Goal: Task Accomplishment & Management: Use online tool/utility

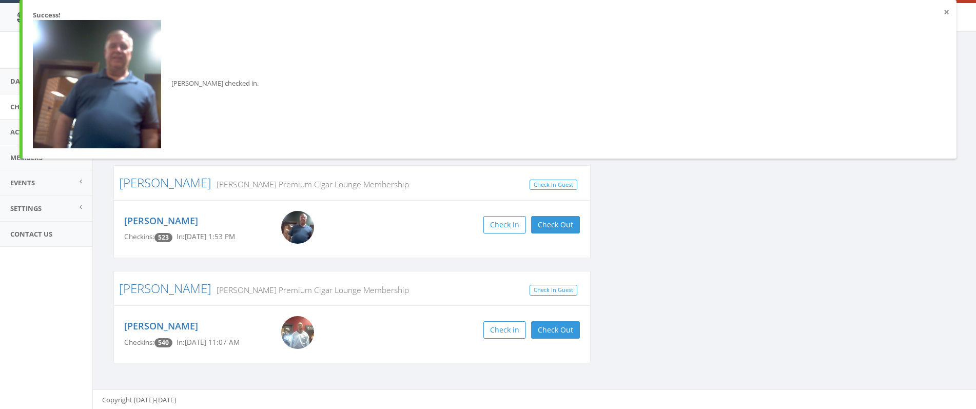
click at [946, 12] on button "×" at bounding box center [947, 12] width 6 height 10
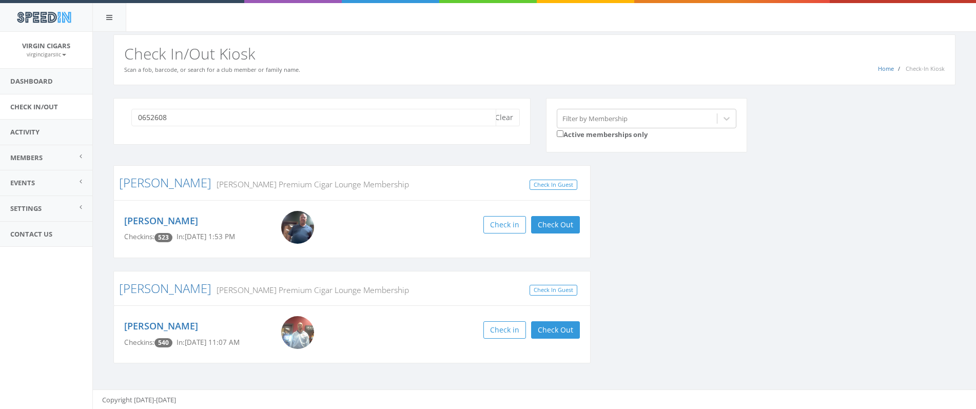
type input "06526082"
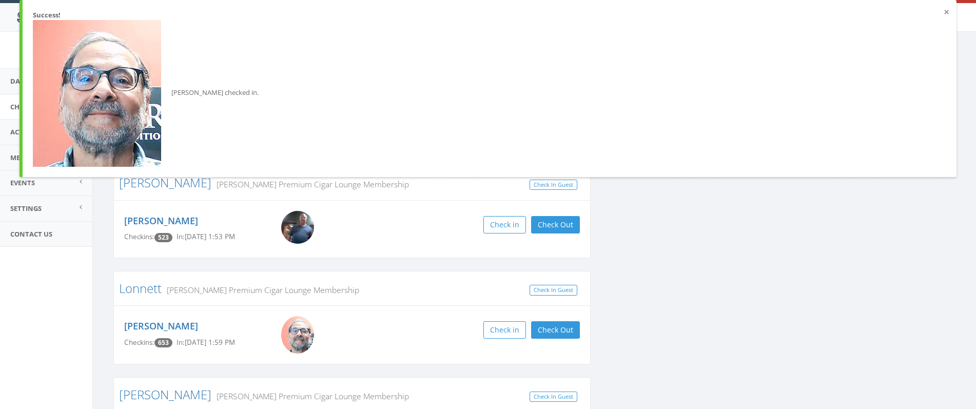
click at [946, 13] on button "×" at bounding box center [947, 12] width 6 height 10
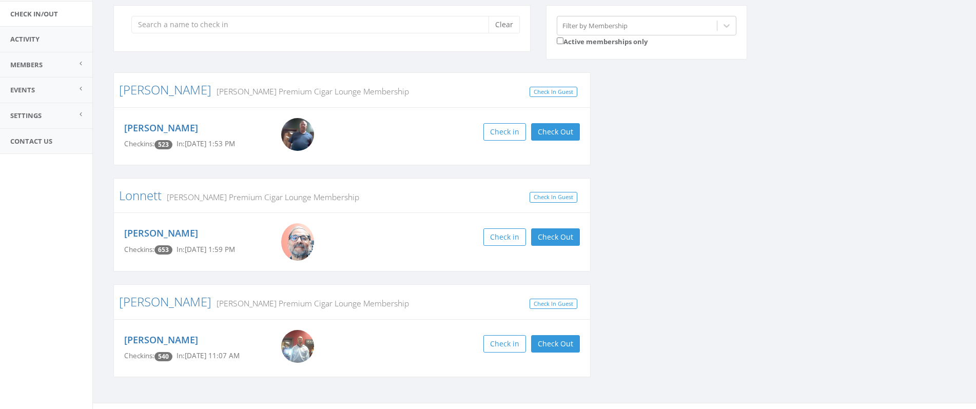
scroll to position [107, 0]
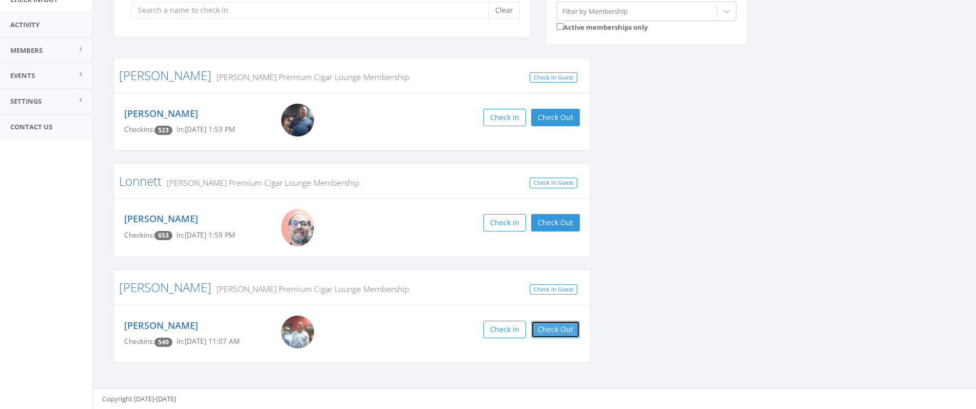
click at [564, 329] on button "Check Out" at bounding box center [555, 329] width 49 height 17
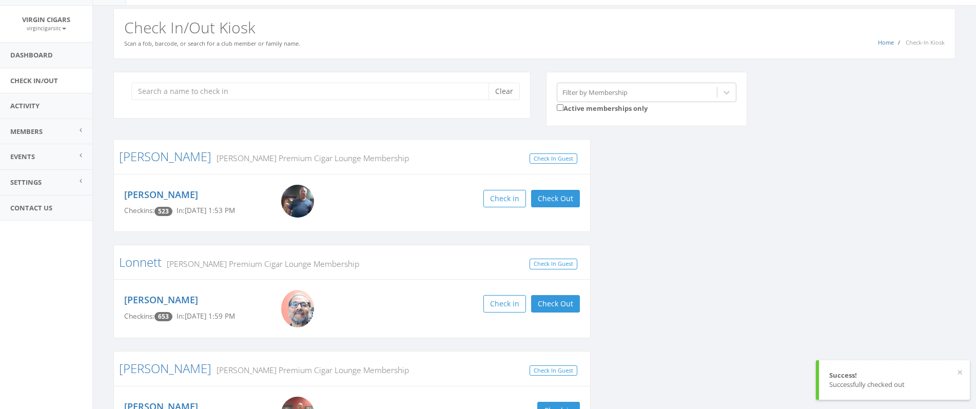
scroll to position [0, 0]
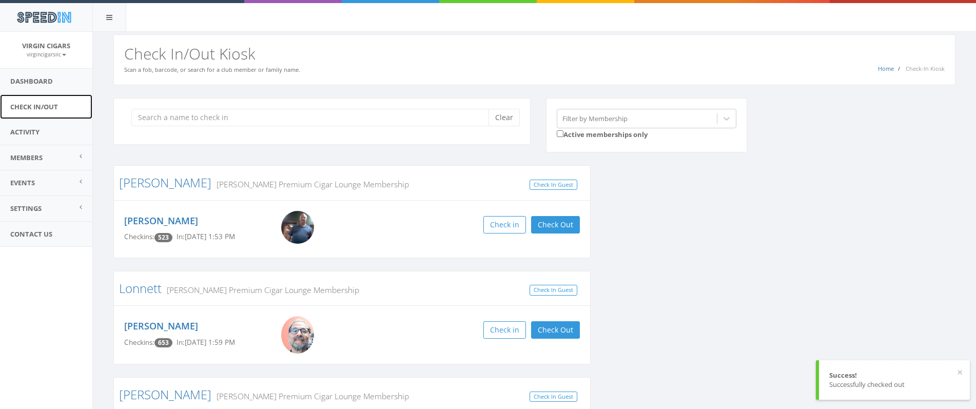
click at [47, 101] on link "Check In/Out" at bounding box center [46, 106] width 92 height 25
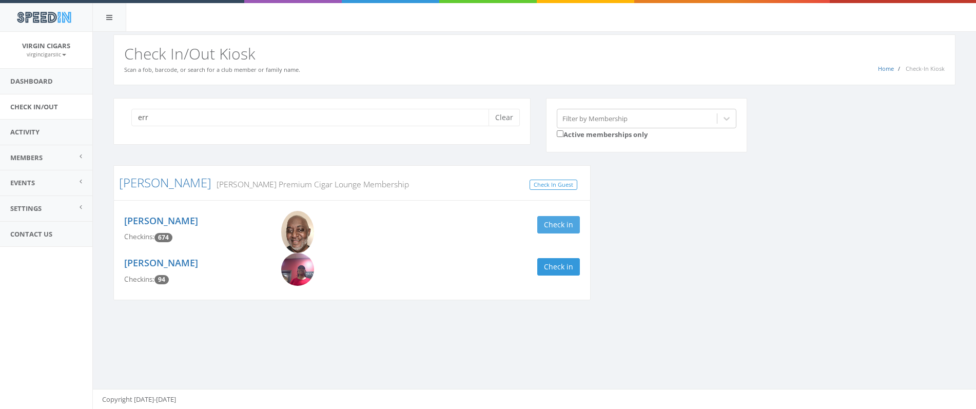
type input "err"
click at [578, 223] on button "Check in" at bounding box center [558, 224] width 43 height 17
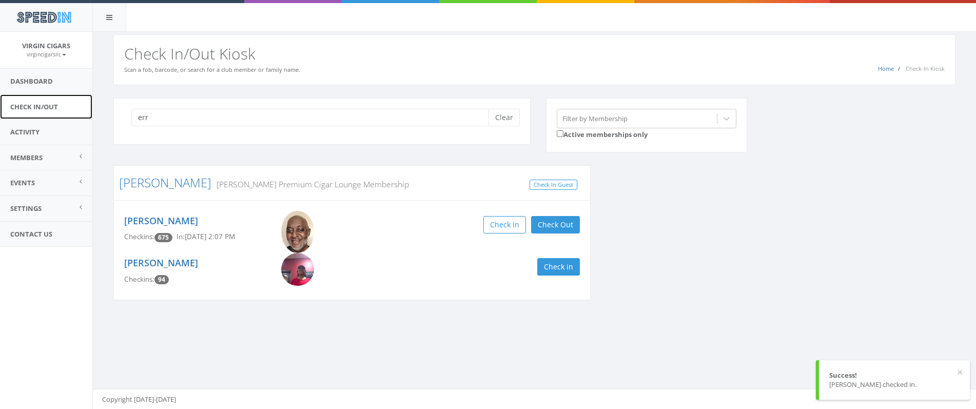
click at [32, 107] on link "Check In/Out" at bounding box center [46, 106] width 92 height 25
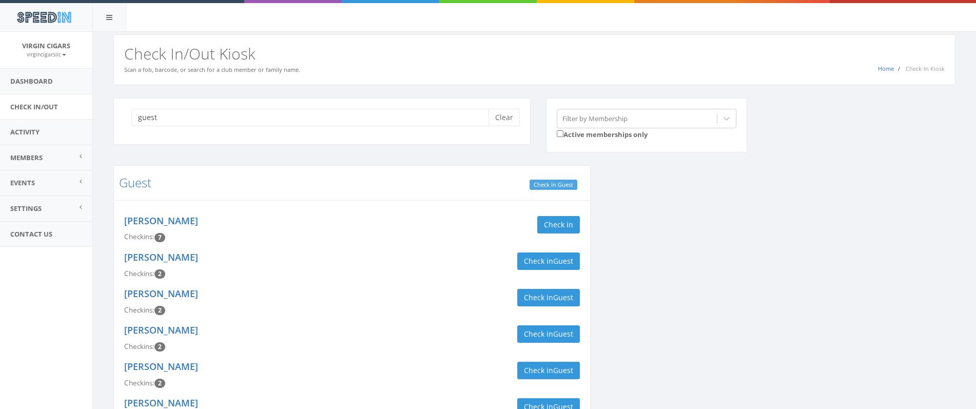
type input "guest"
click at [559, 183] on link "Check In Guest" at bounding box center [554, 185] width 48 height 11
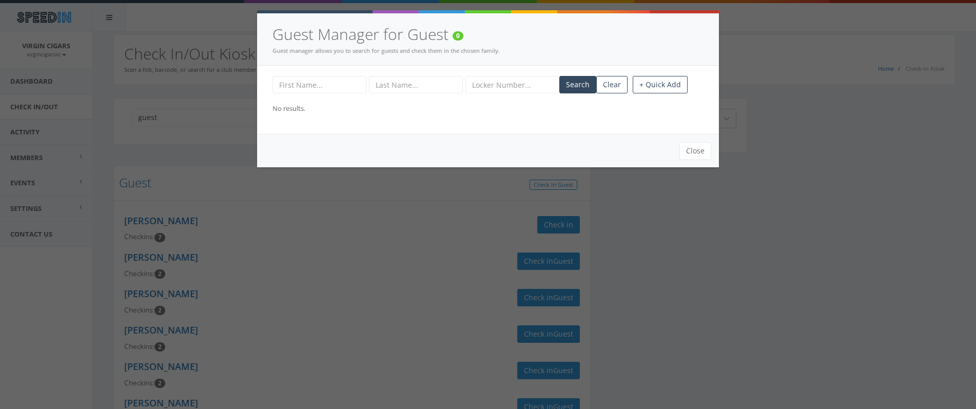
click at [338, 85] on input "text" at bounding box center [320, 84] width 94 height 17
type input "Keith"
click at [397, 88] on input "text" at bounding box center [416, 84] width 94 height 17
type input "Jennings"
click at [650, 86] on button "+ Quick Add" at bounding box center [660, 84] width 55 height 17
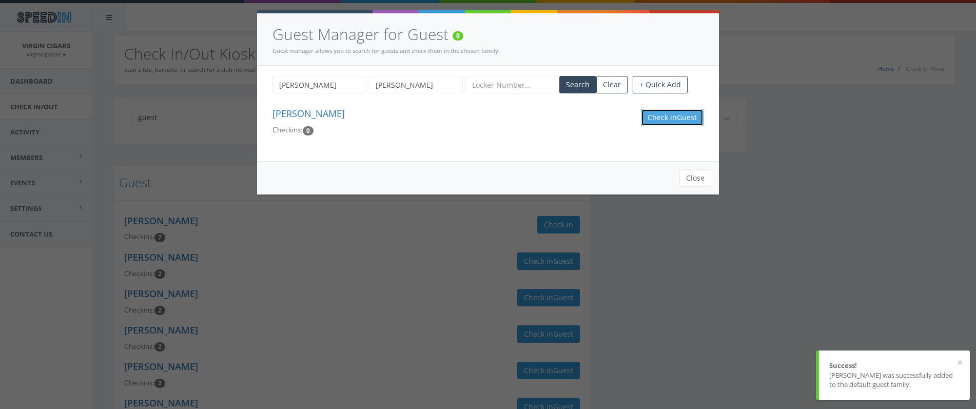
click at [680, 121] on span "Guest" at bounding box center [687, 117] width 20 height 10
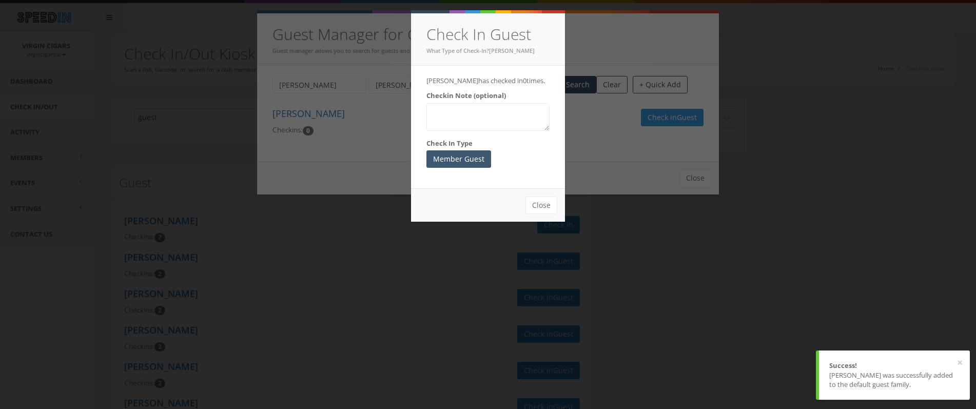
drag, startPoint x: 466, startPoint y: 170, endPoint x: 468, endPoint y: 164, distance: 6.0
click at [466, 169] on div "Keith Jennings has checked in 0 times. Checkin Note (optional) Check In Type Me…" at bounding box center [488, 127] width 154 height 123
click at [469, 162] on button "Member Guest" at bounding box center [459, 158] width 65 height 17
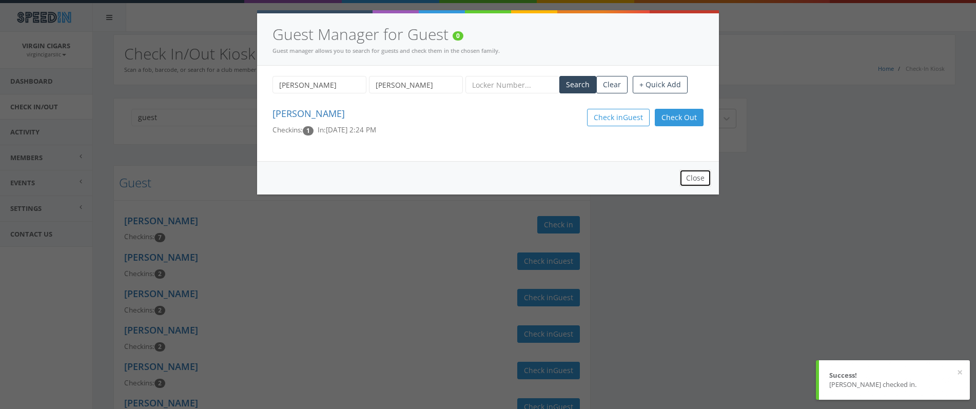
click at [692, 179] on button "Close" at bounding box center [696, 177] width 32 height 17
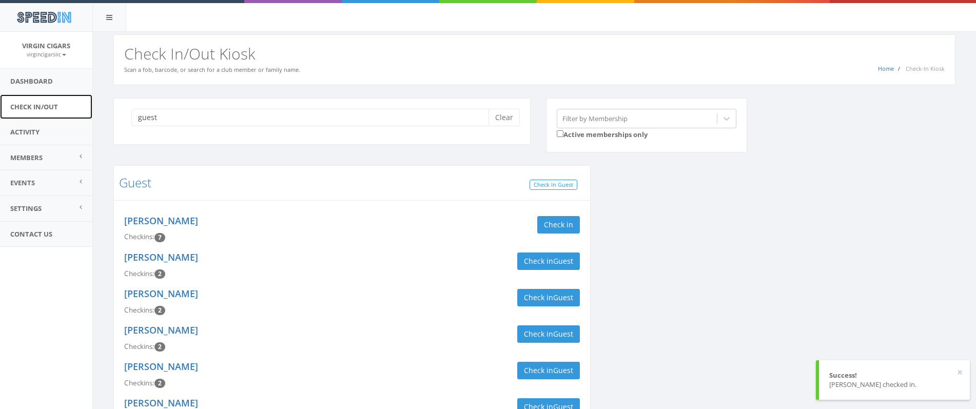
click at [55, 108] on link "Check In/Out" at bounding box center [46, 106] width 92 height 25
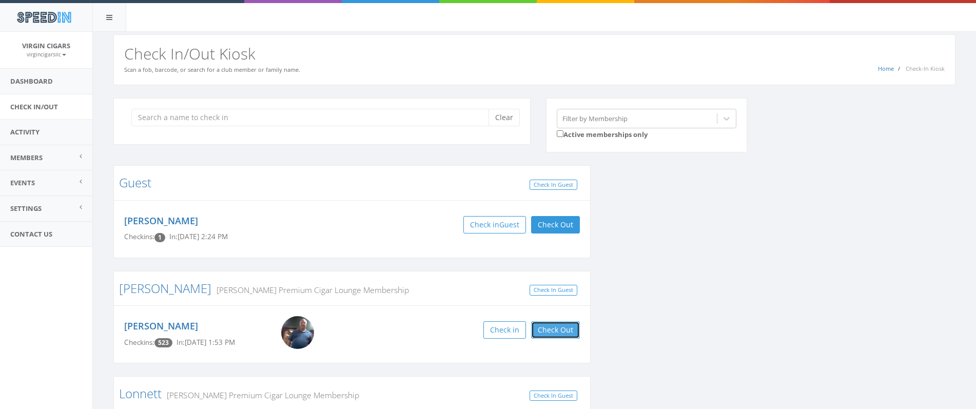
click at [559, 330] on button "Check Out" at bounding box center [555, 329] width 49 height 17
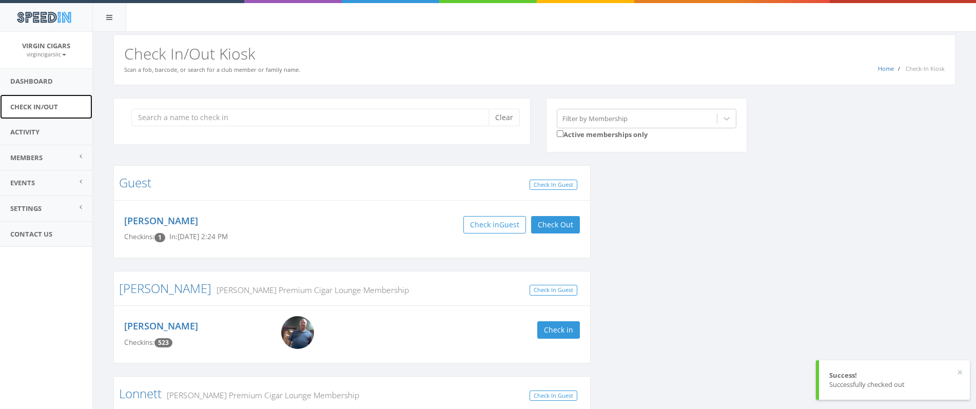
click at [47, 106] on link "Check In/Out" at bounding box center [46, 106] width 92 height 25
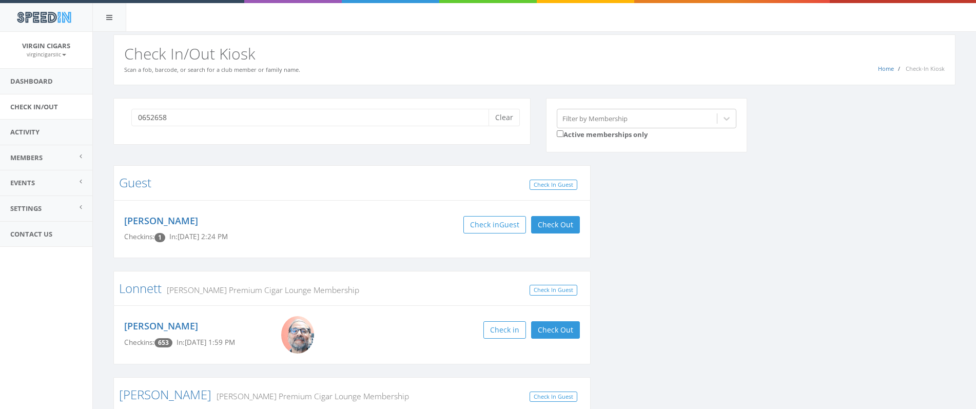
type input "06526588"
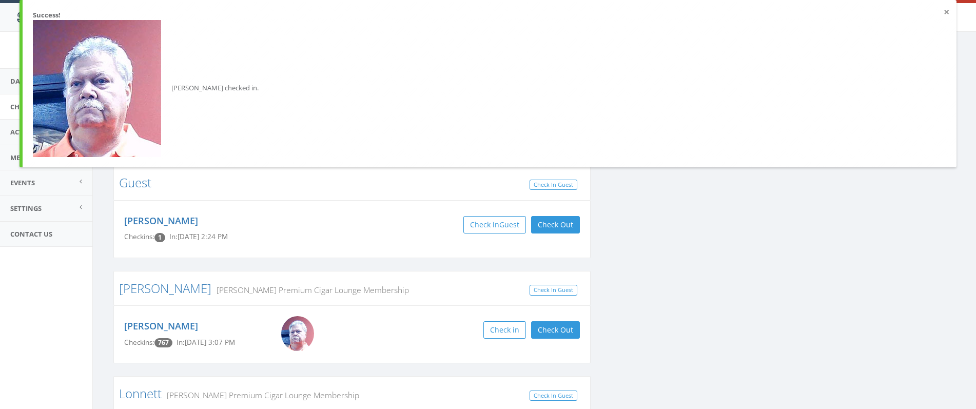
click at [946, 12] on button "×" at bounding box center [947, 12] width 6 height 10
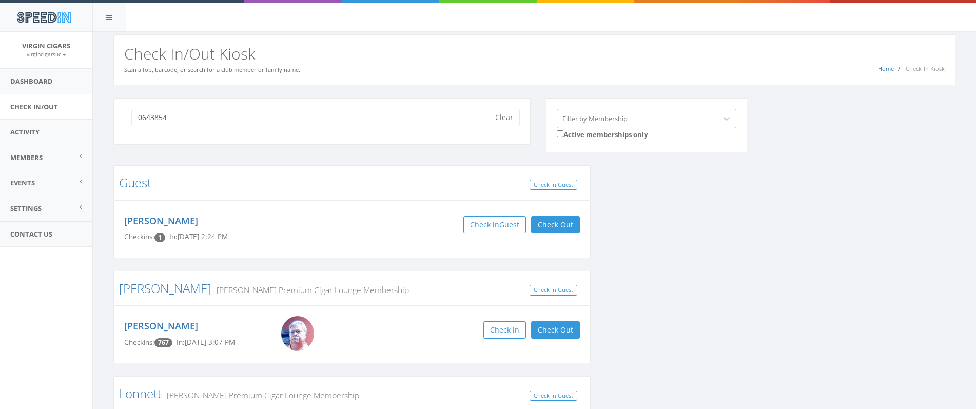
type input "06438544"
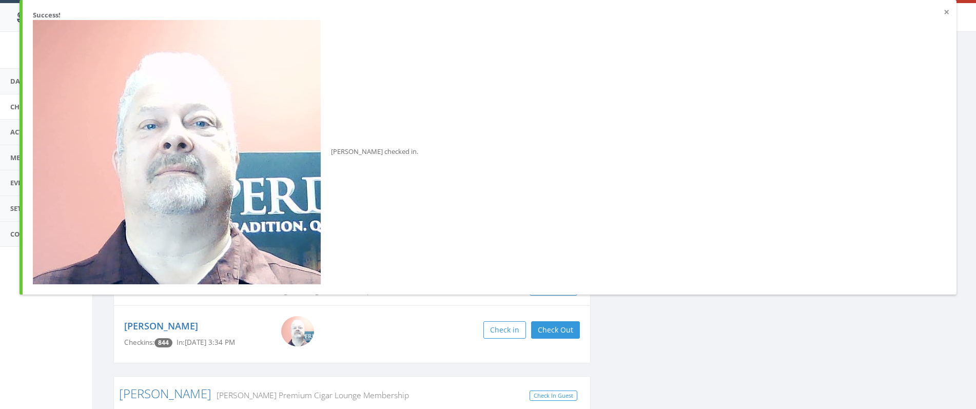
click at [949, 13] on button "×" at bounding box center [947, 12] width 6 height 10
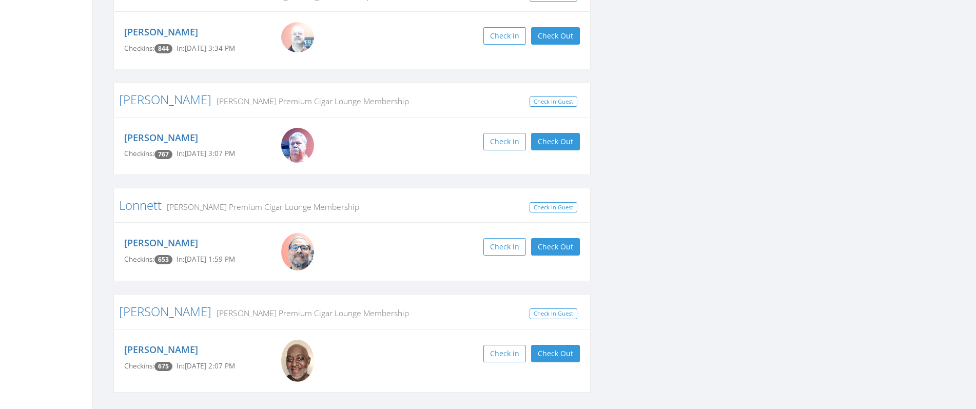
scroll to position [324, 0]
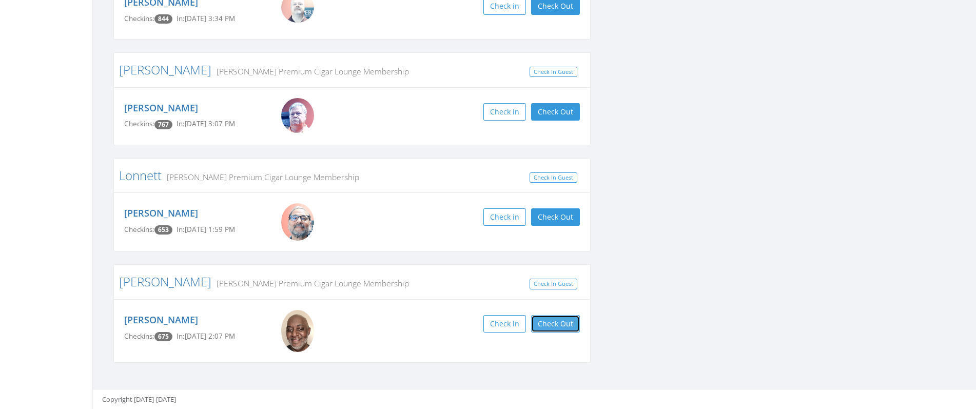
click at [564, 324] on button "Check Out" at bounding box center [555, 323] width 49 height 17
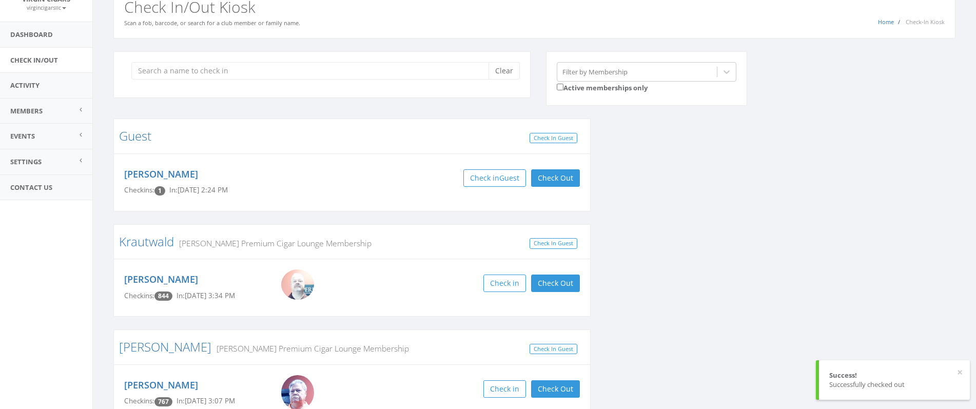
scroll to position [0, 0]
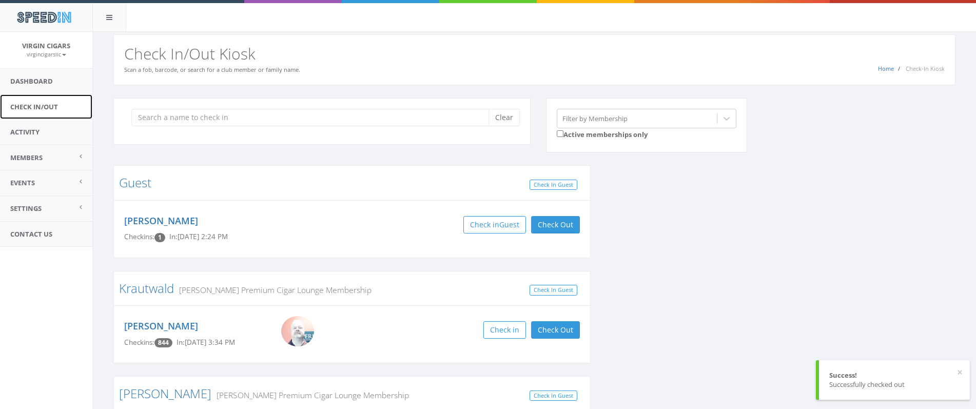
click at [23, 108] on link "Check In/Out" at bounding box center [46, 106] width 92 height 25
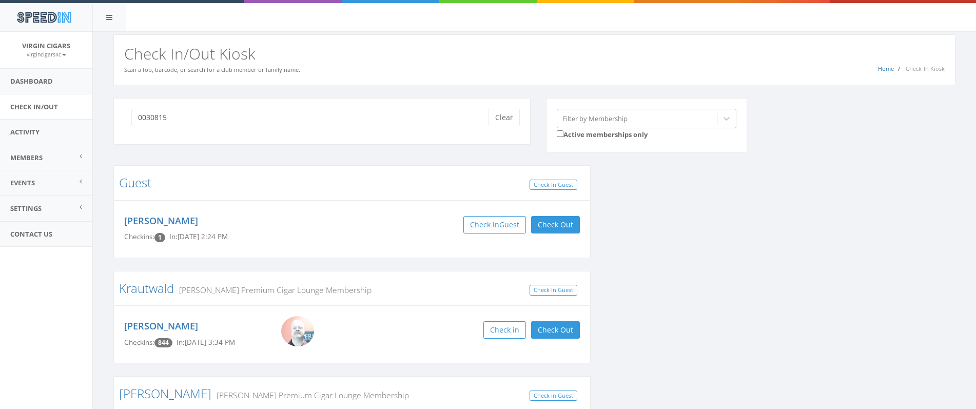
type input "00308159"
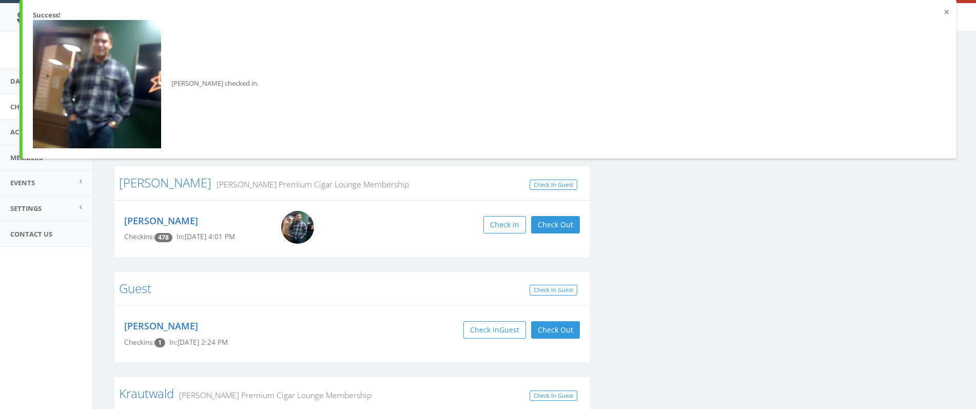
click at [946, 14] on button "×" at bounding box center [947, 12] width 6 height 10
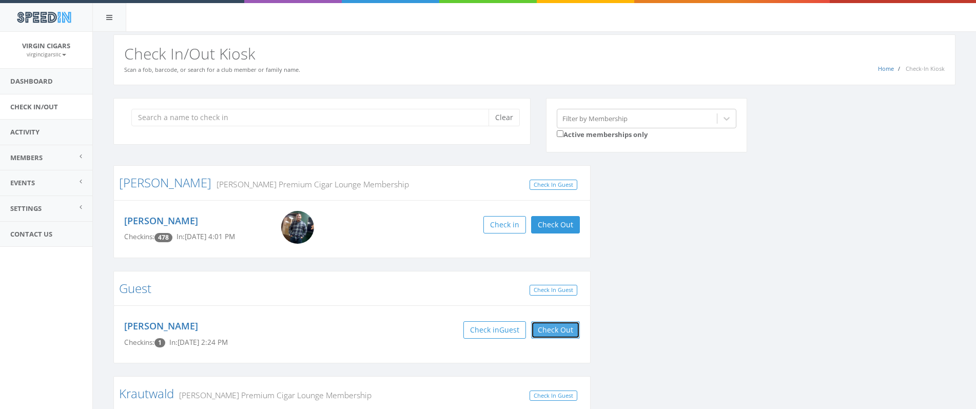
click at [568, 328] on button "Check Out" at bounding box center [555, 329] width 49 height 17
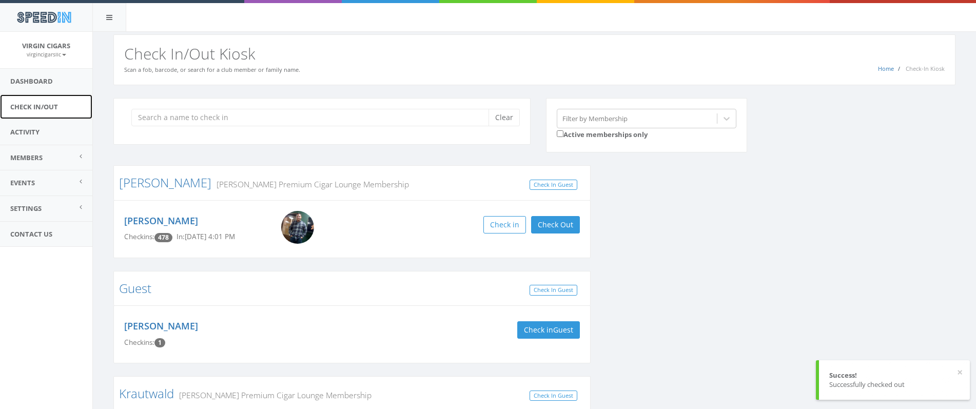
click at [42, 109] on link "Check In/Out" at bounding box center [46, 106] width 92 height 25
